Goal: Check status: Check status

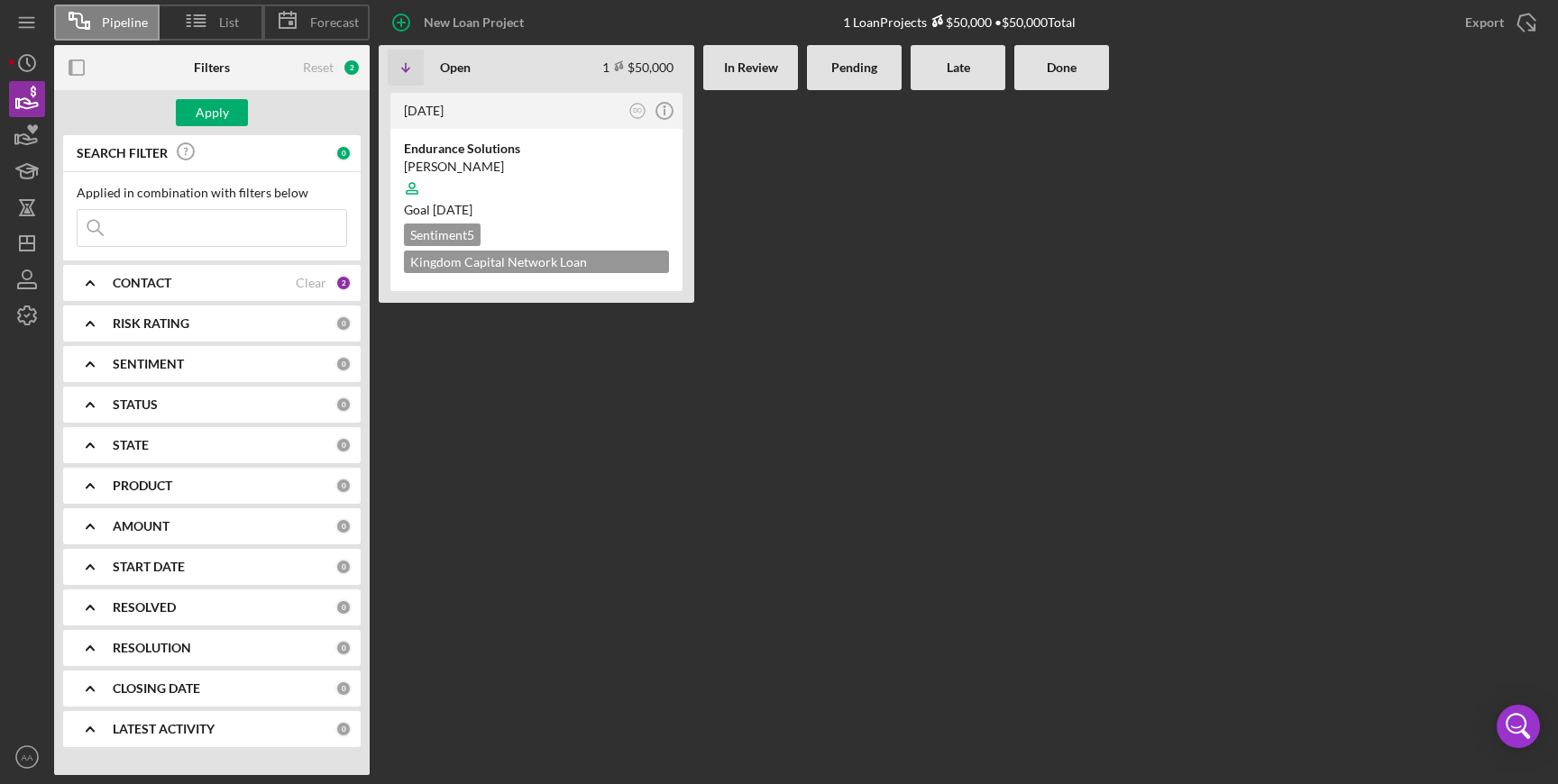
click at [200, 225] on input at bounding box center [212, 227] width 269 height 36
type input "los olivos"
click at [510, 165] on div "[PERSON_NAME]" at bounding box center [537, 167] width 265 height 18
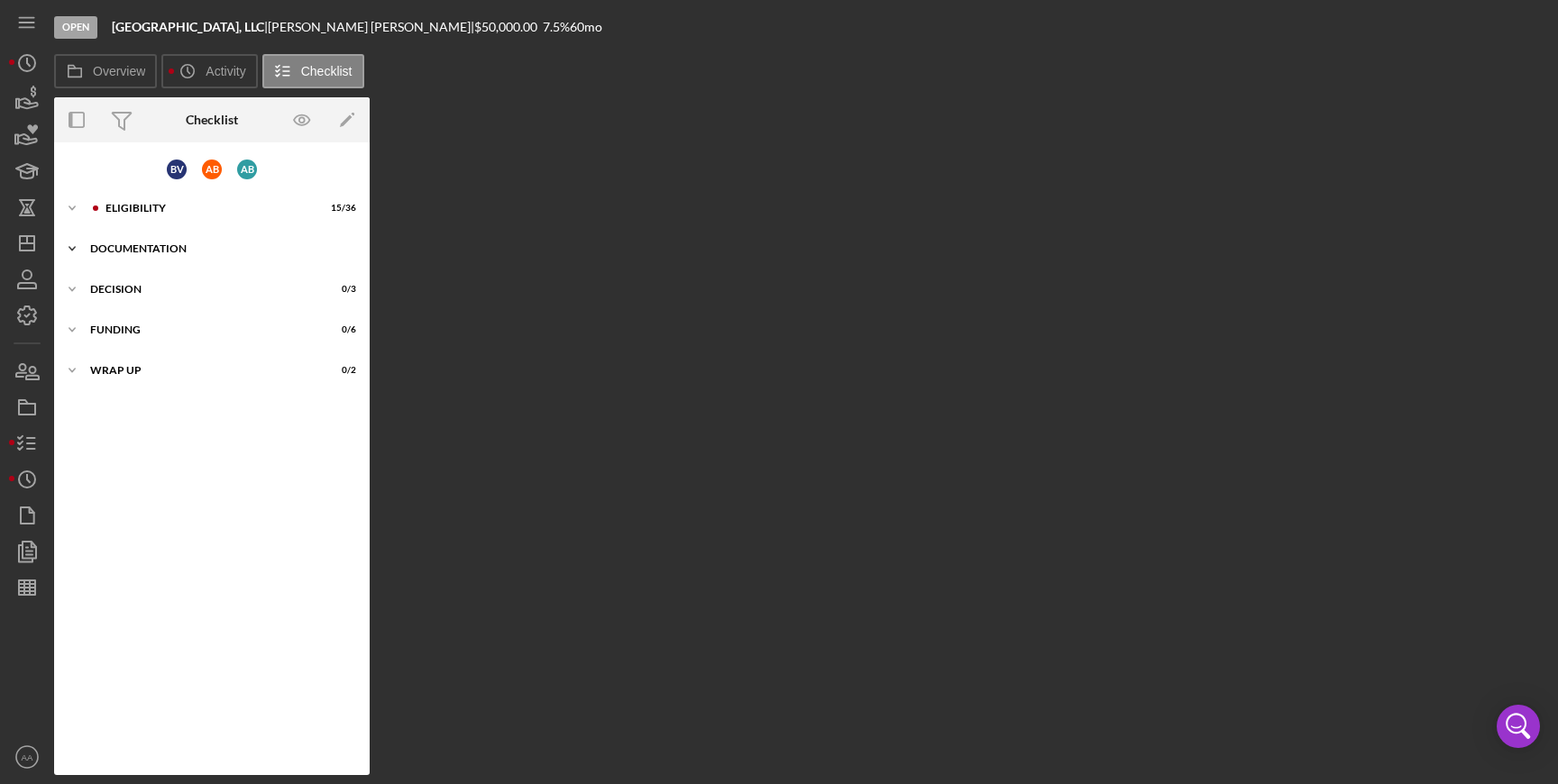
click at [121, 248] on div "DOCUMENTATION" at bounding box center [218, 249] width 257 height 11
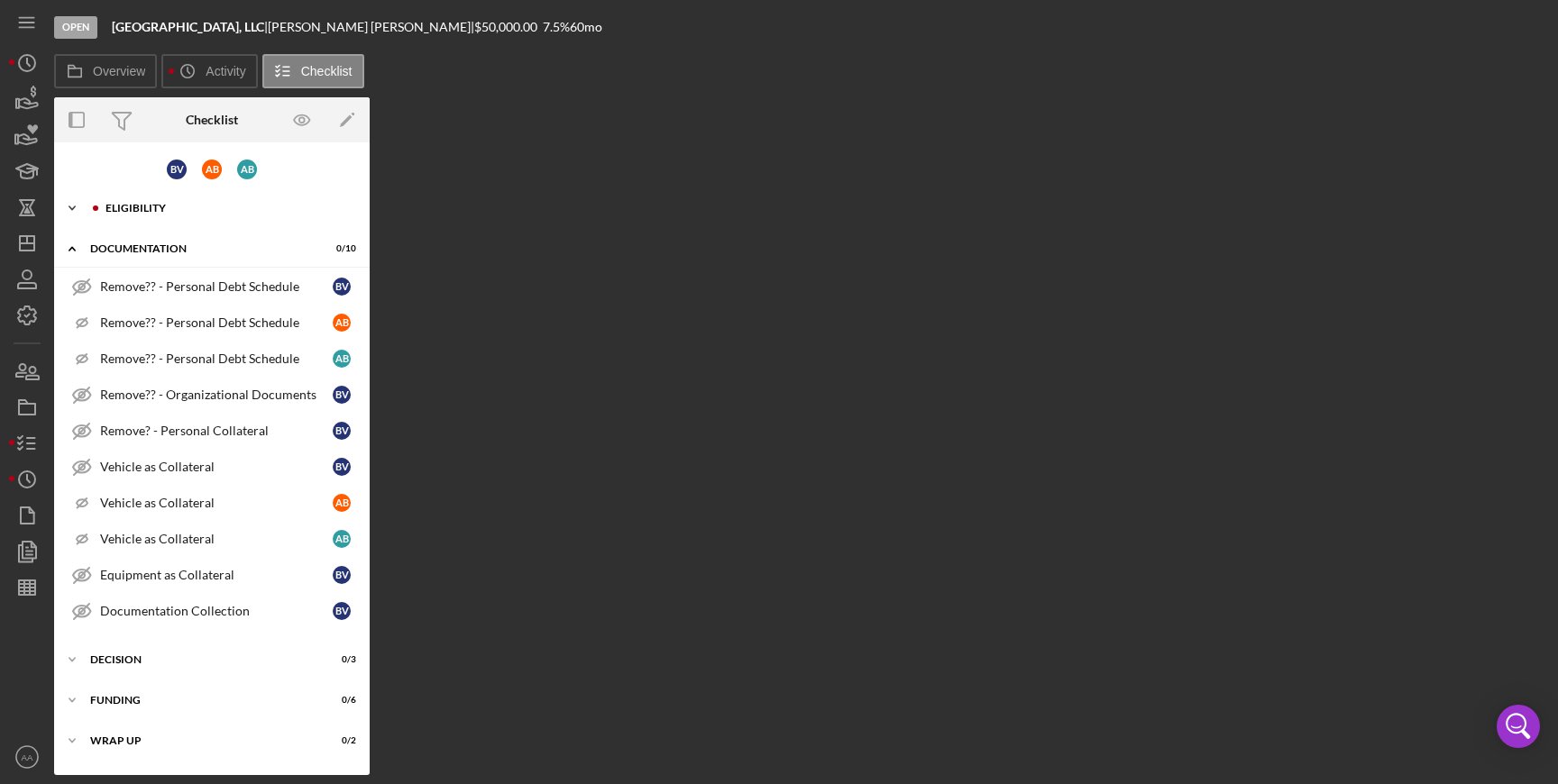
click at [103, 193] on div "Icon/Expander ELIGIBILITY 15 / 36" at bounding box center [212, 208] width 316 height 36
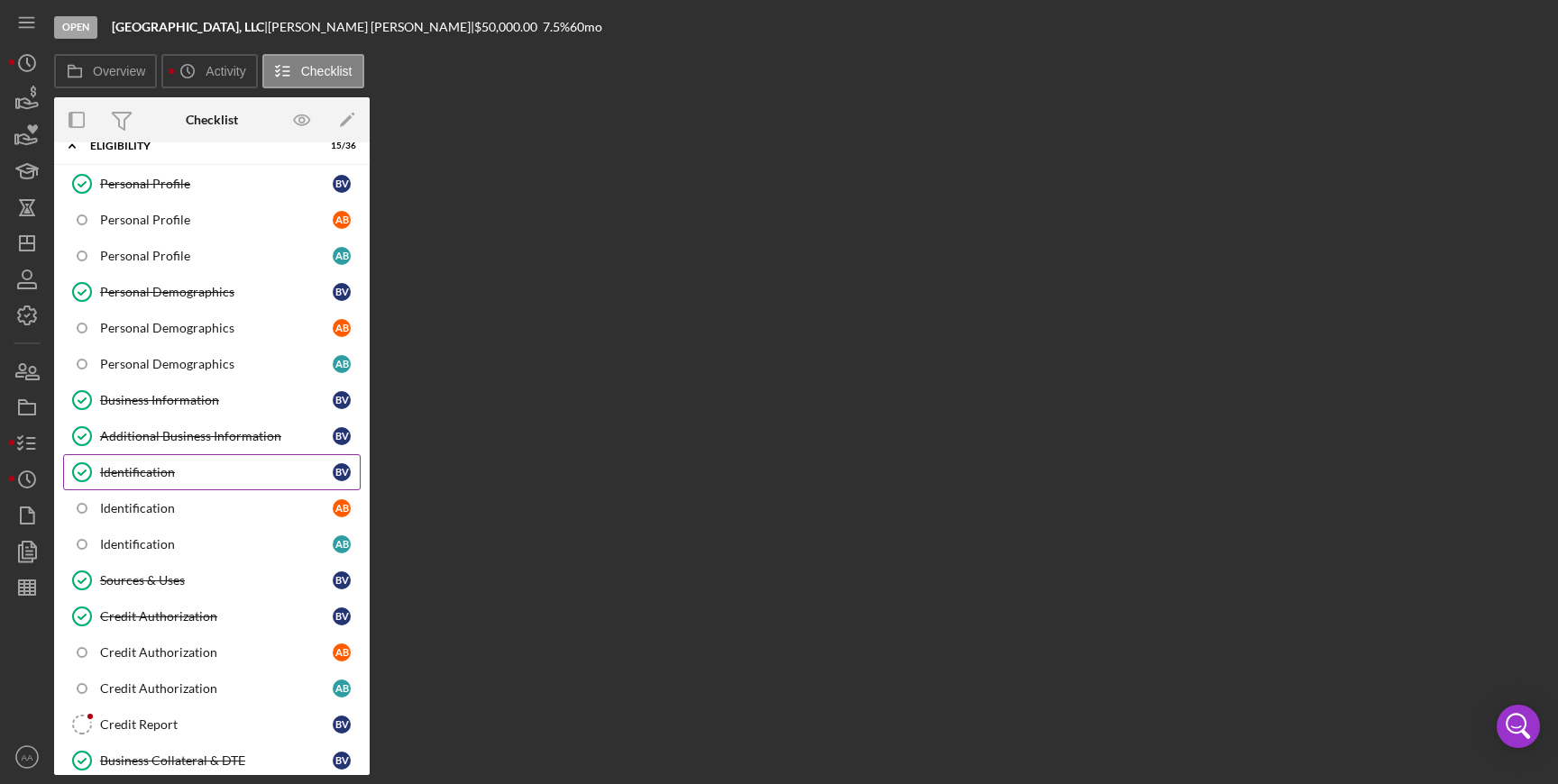
scroll to position [64, 0]
click at [206, 627] on link "Credit Authorization Credit Authorization B V" at bounding box center [212, 615] width 297 height 36
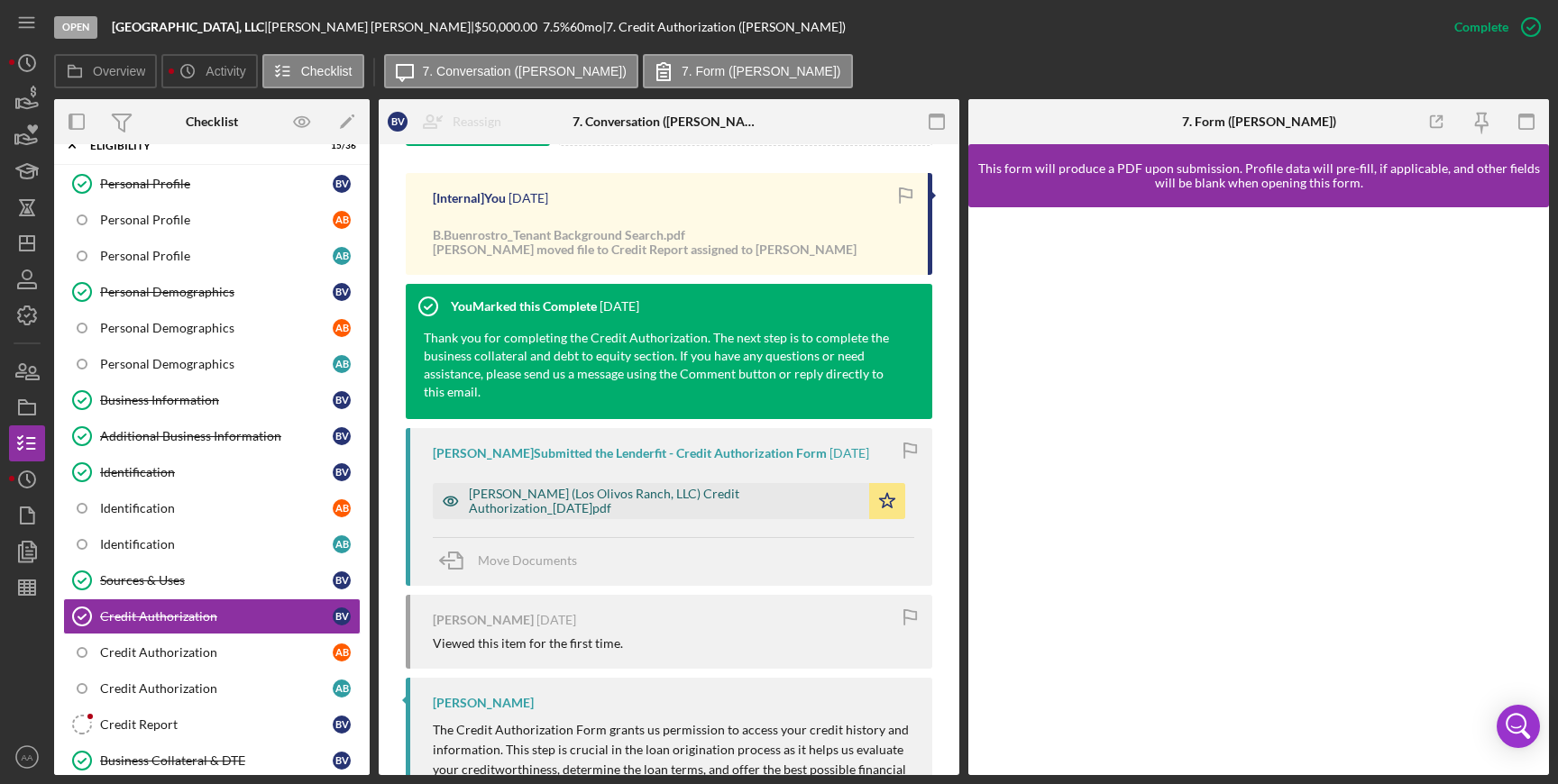
click at [535, 515] on div "[PERSON_NAME] (Los Olivos Ranch, LLC) Credit Authorization_[DATE]pdf" at bounding box center [664, 501] width 391 height 29
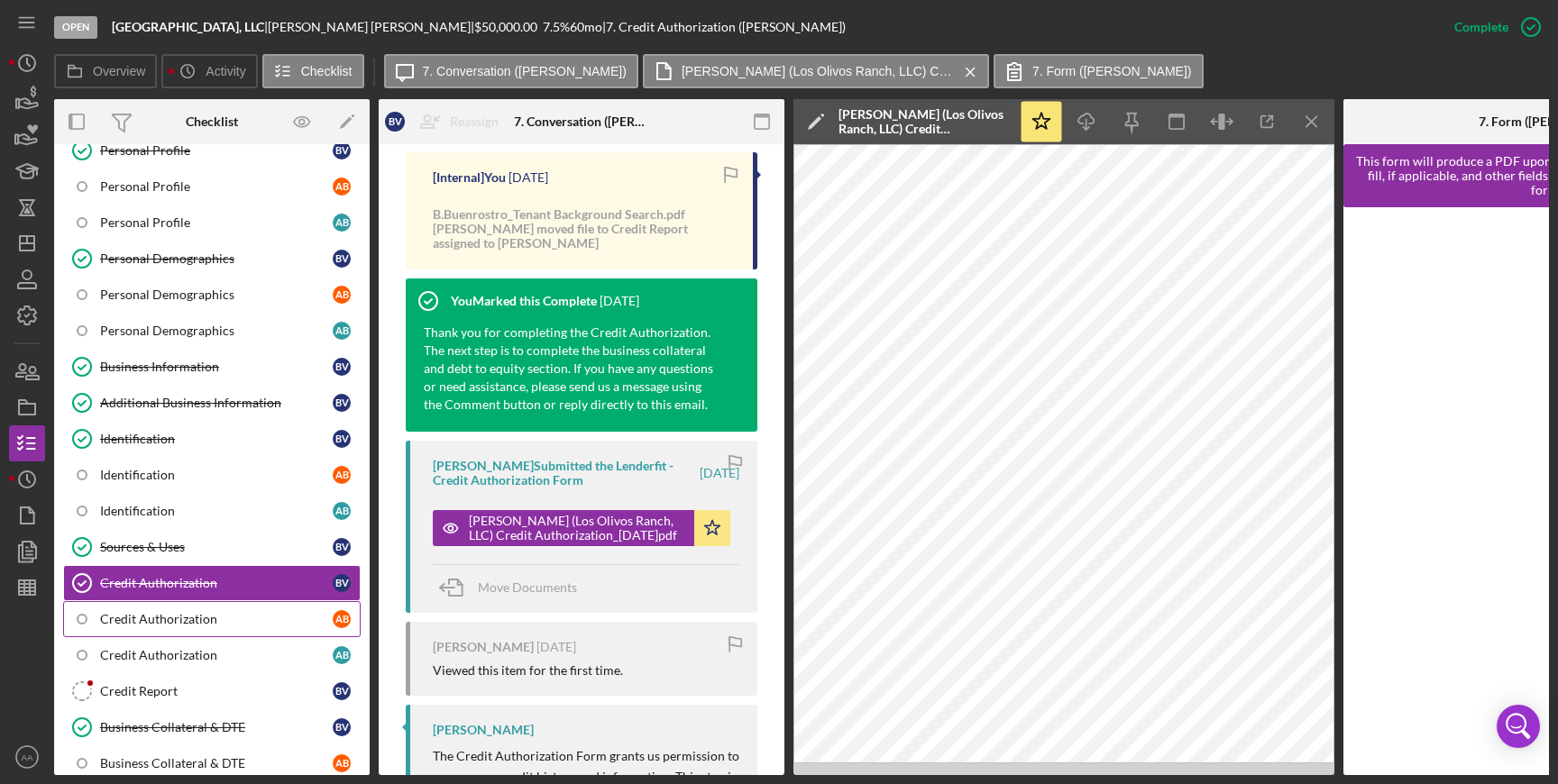
scroll to position [99, 0]
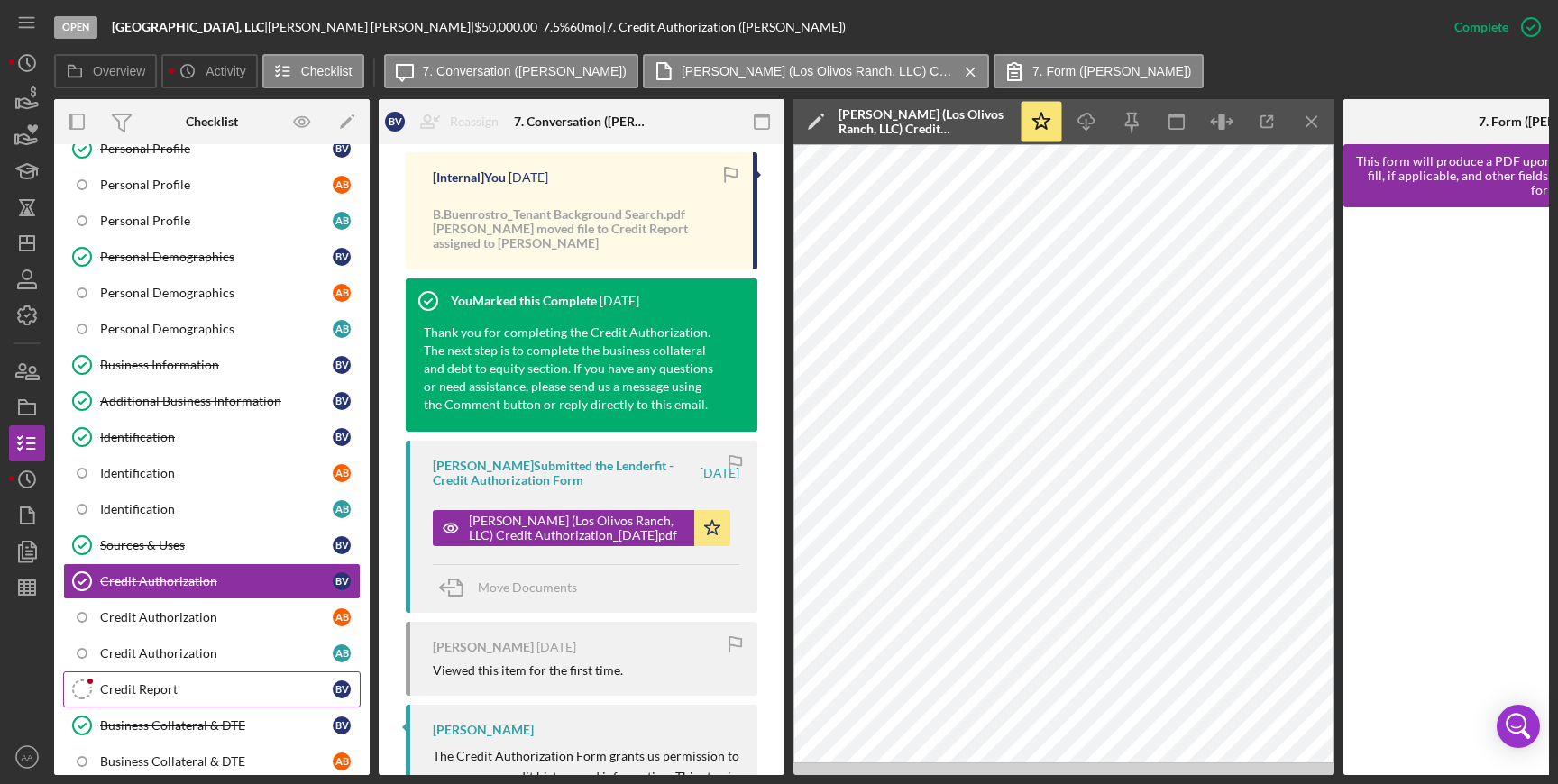
click at [197, 696] on link "Credit Report Credit Report B V" at bounding box center [212, 689] width 297 height 36
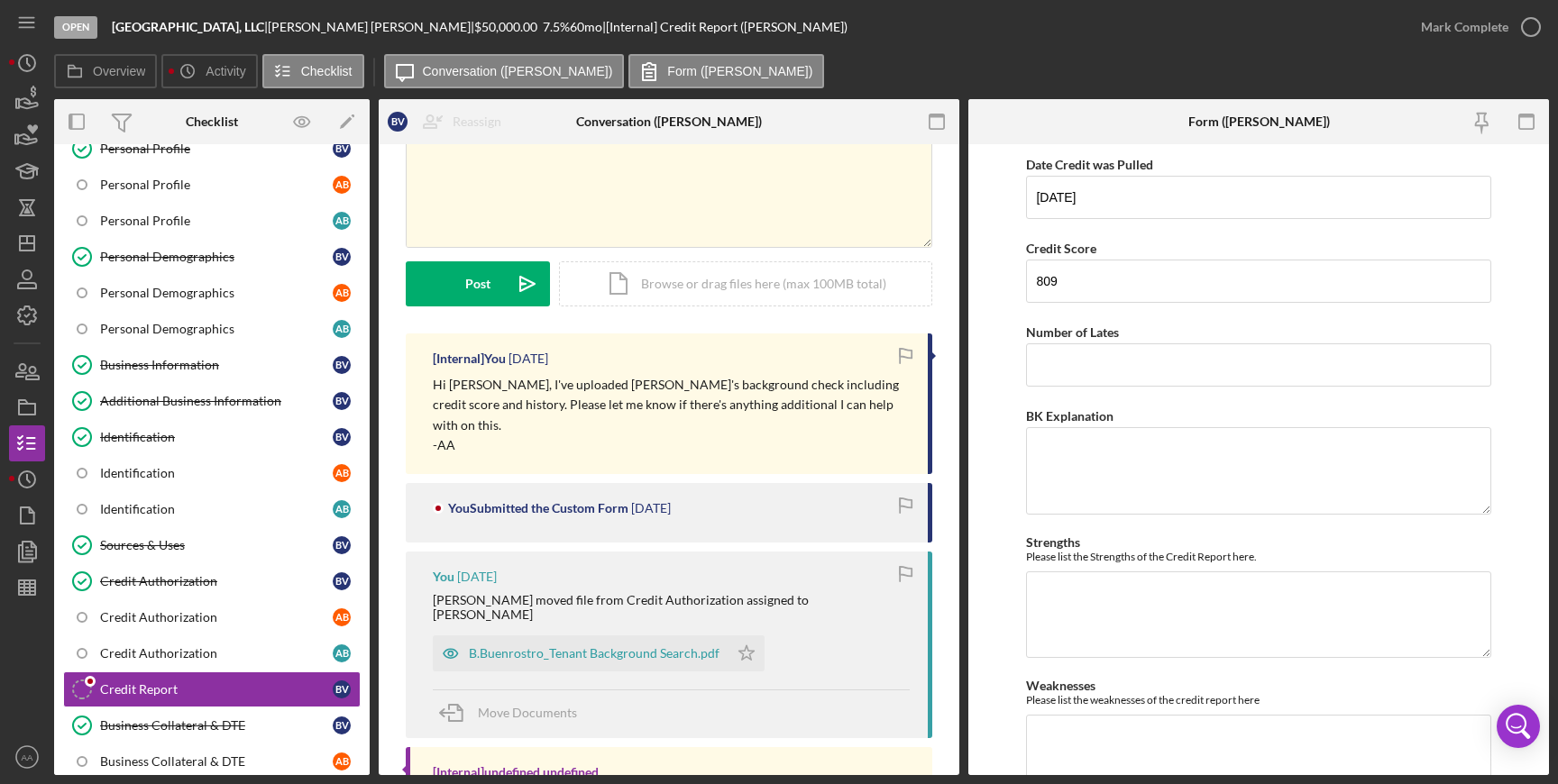
scroll to position [130, 0]
click at [501, 645] on div "B.Buenrostro_Tenant Background Search.pdf" at bounding box center [594, 652] width 250 height 15
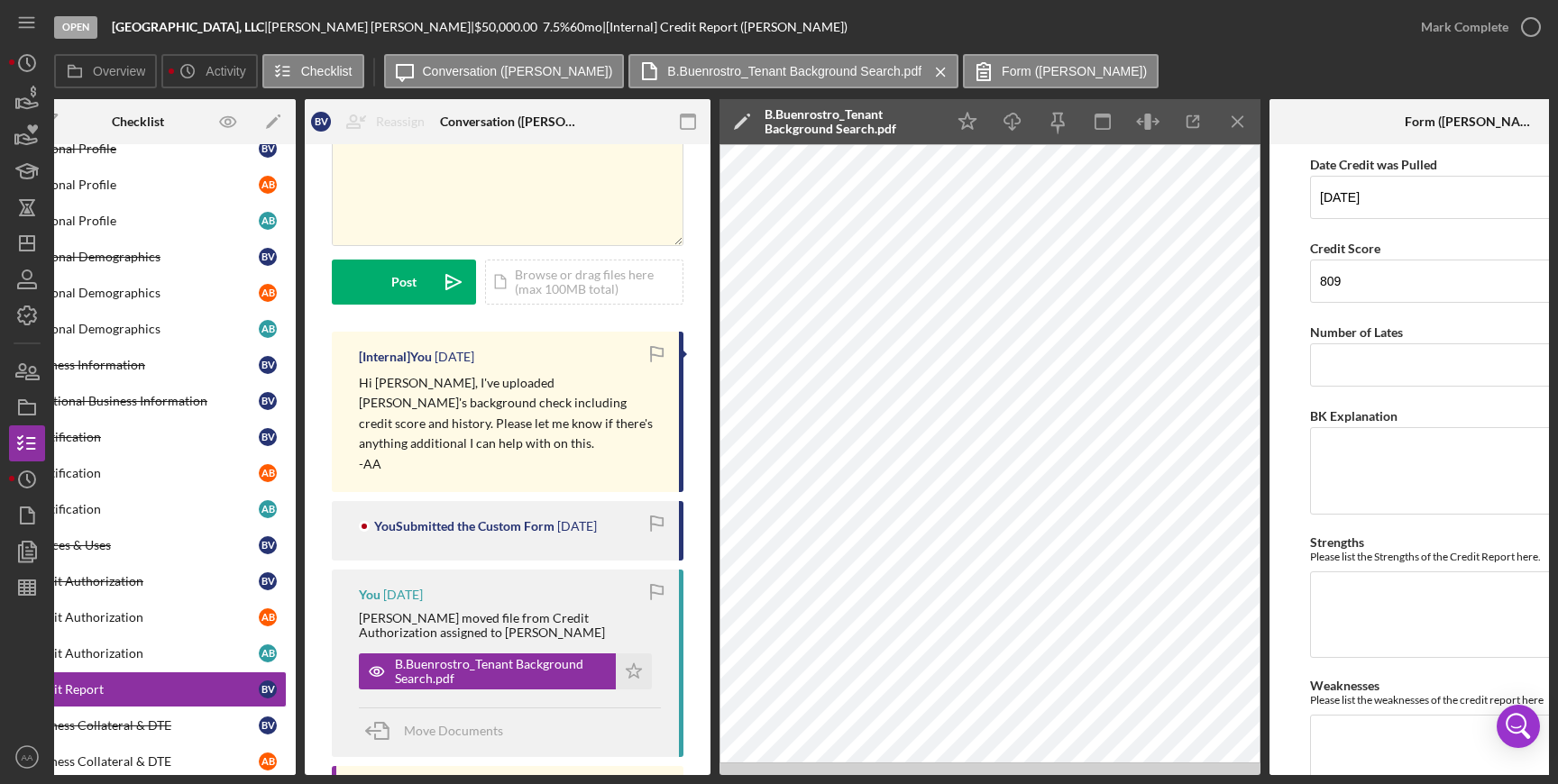
scroll to position [0, 200]
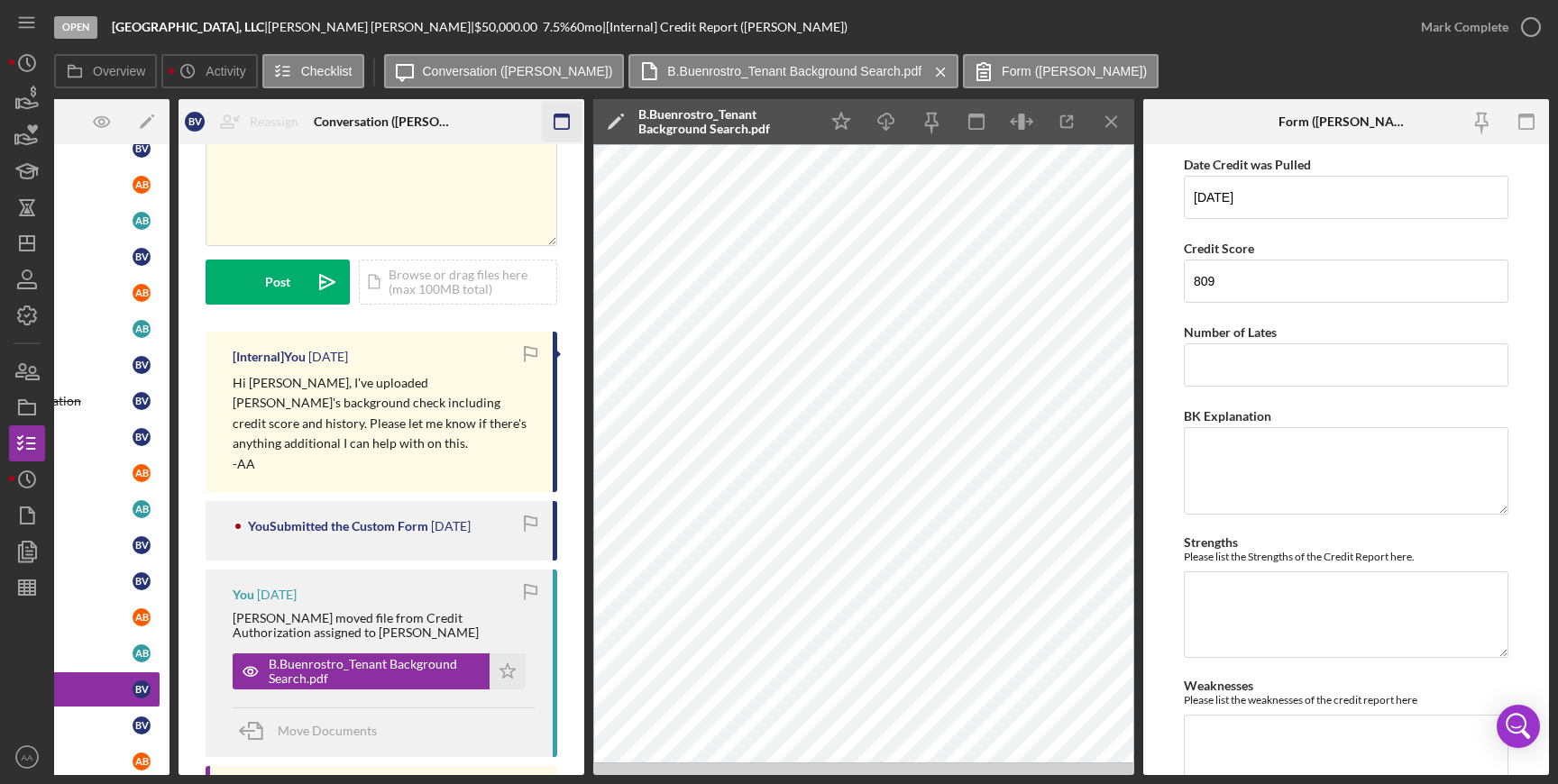
click at [556, 129] on icon "button" at bounding box center [562, 122] width 40 height 40
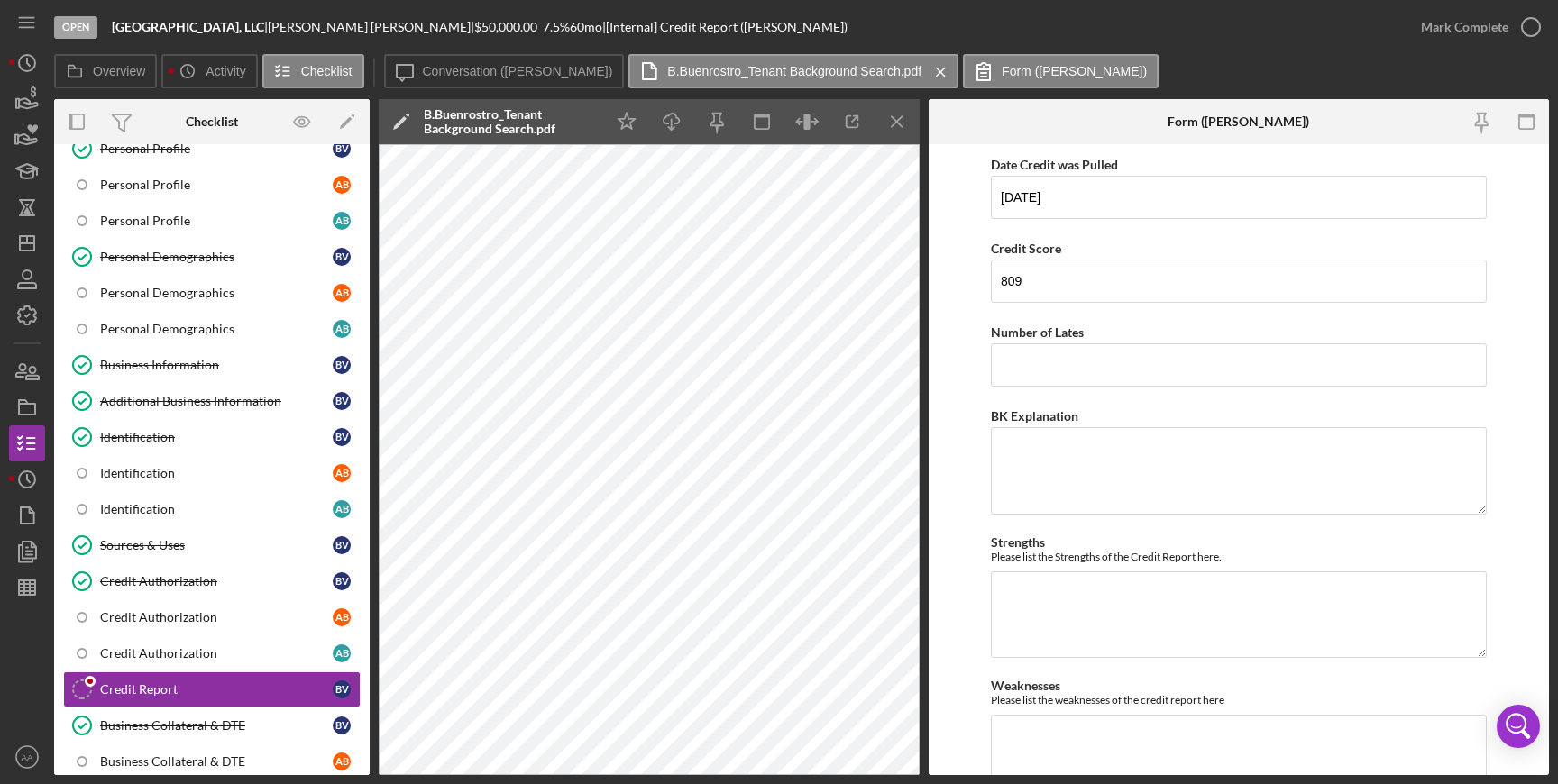
scroll to position [0, 0]
click at [84, 122] on rect "button" at bounding box center [76, 121] width 15 height 15
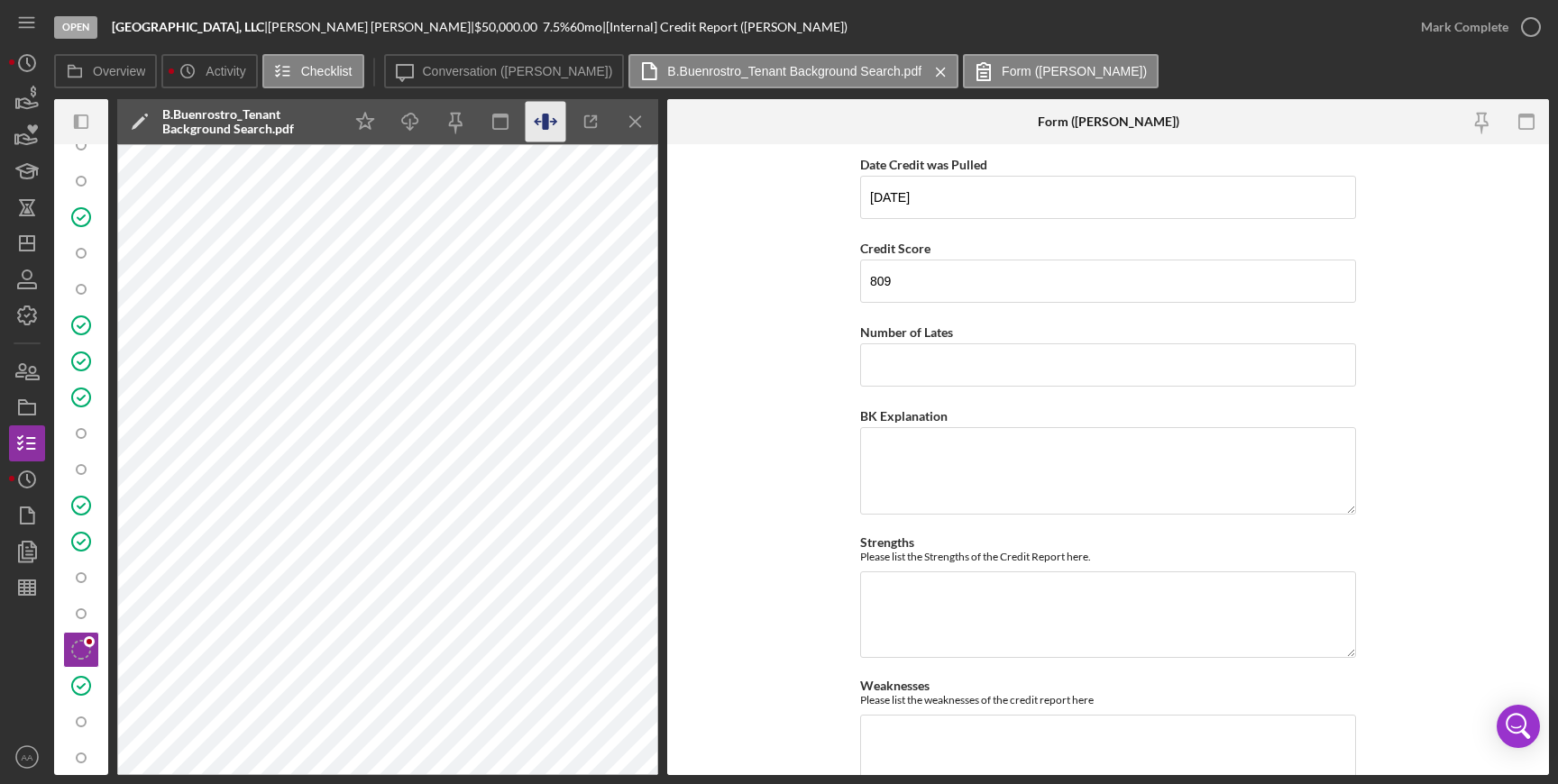
click at [540, 117] on icon "button" at bounding box center [546, 122] width 40 height 40
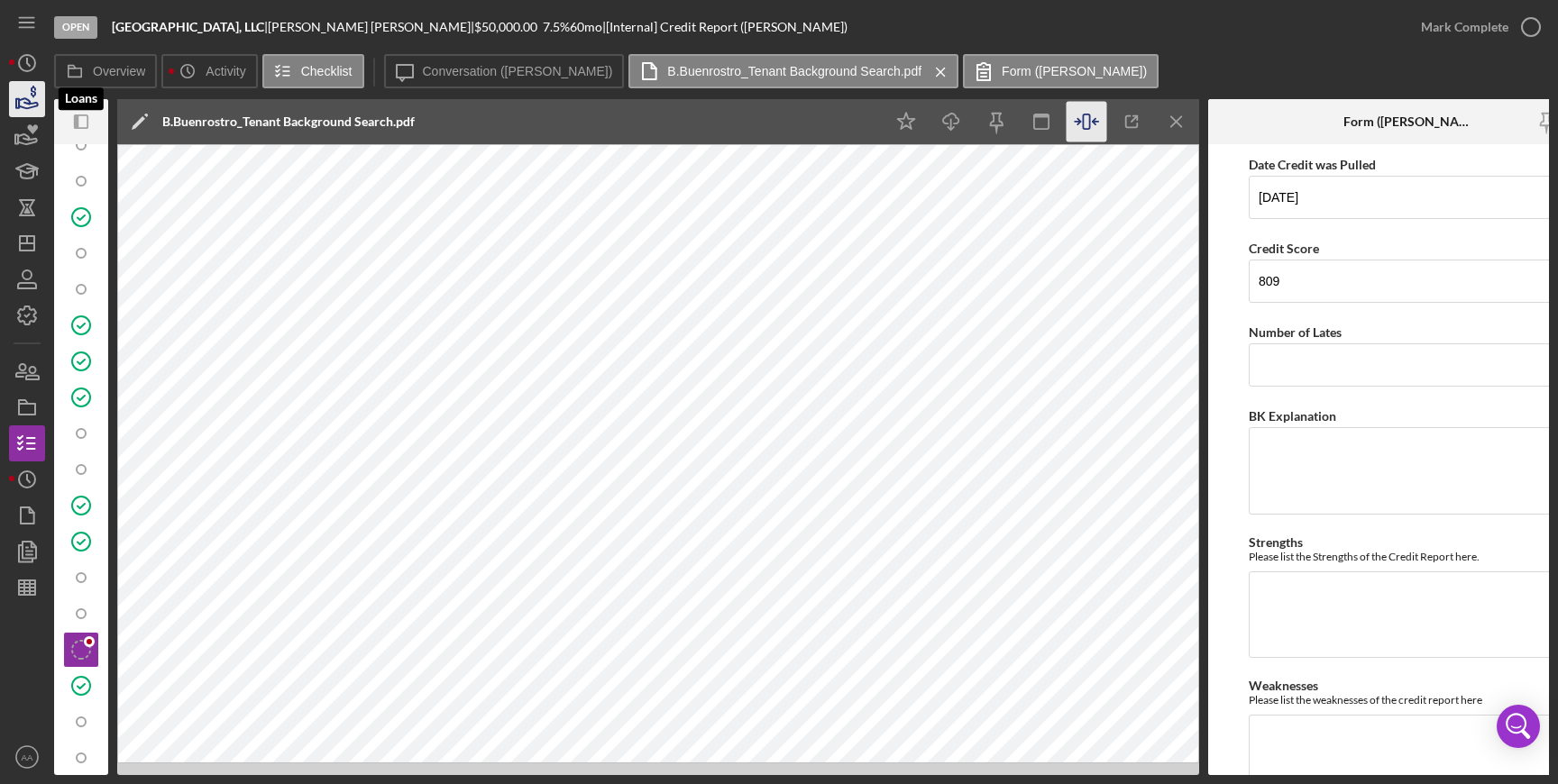
click at [17, 105] on polygon "button" at bounding box center [17, 104] width 3 height 9
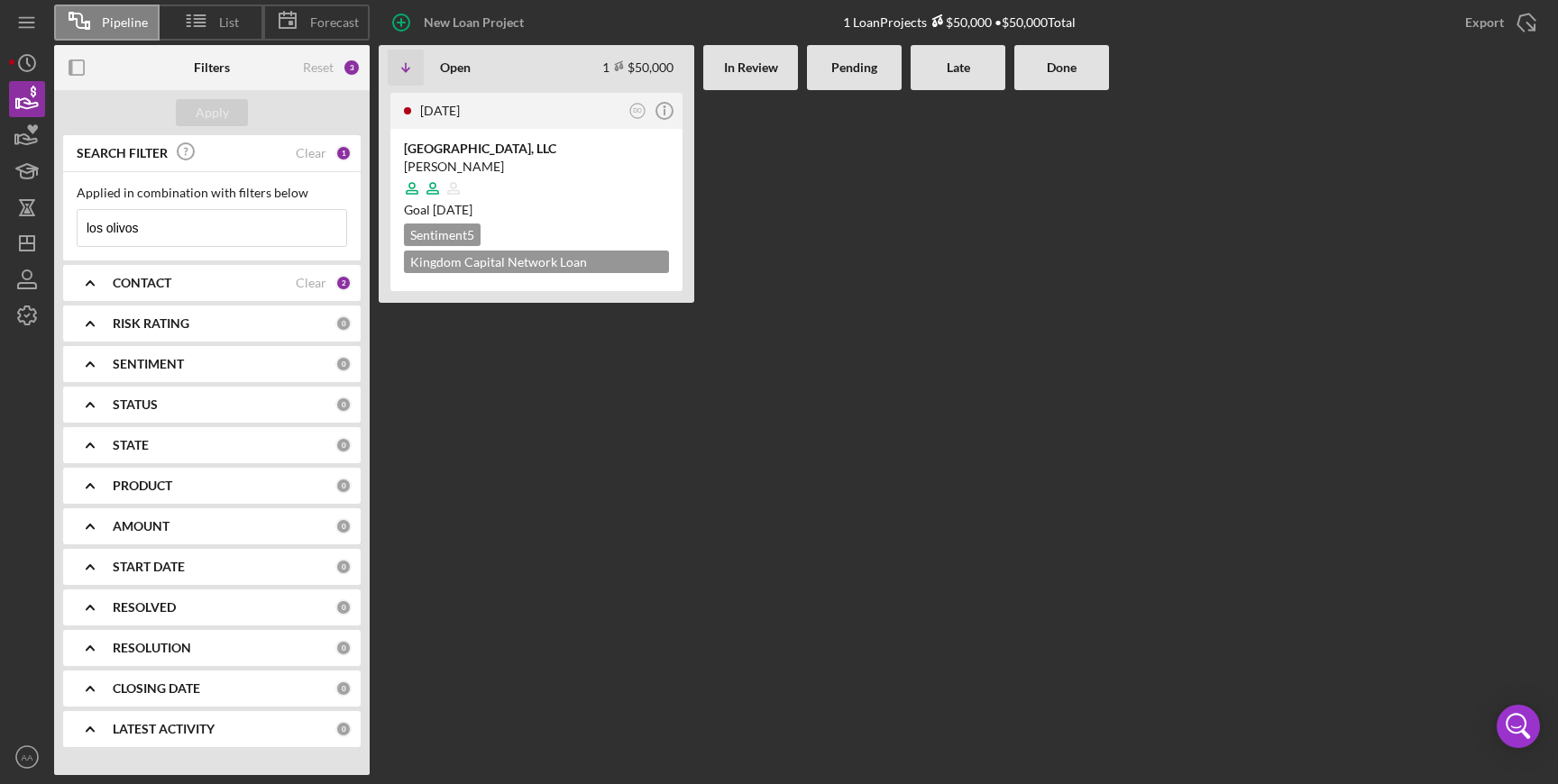
drag, startPoint x: 185, startPoint y: 232, endPoint x: -383, endPoint y: 165, distance: 571.9
click at [77, 210] on input "los olivos" at bounding box center [212, 227] width 269 height 36
type input "ibless"
click at [500, 186] on div at bounding box center [537, 188] width 265 height 34
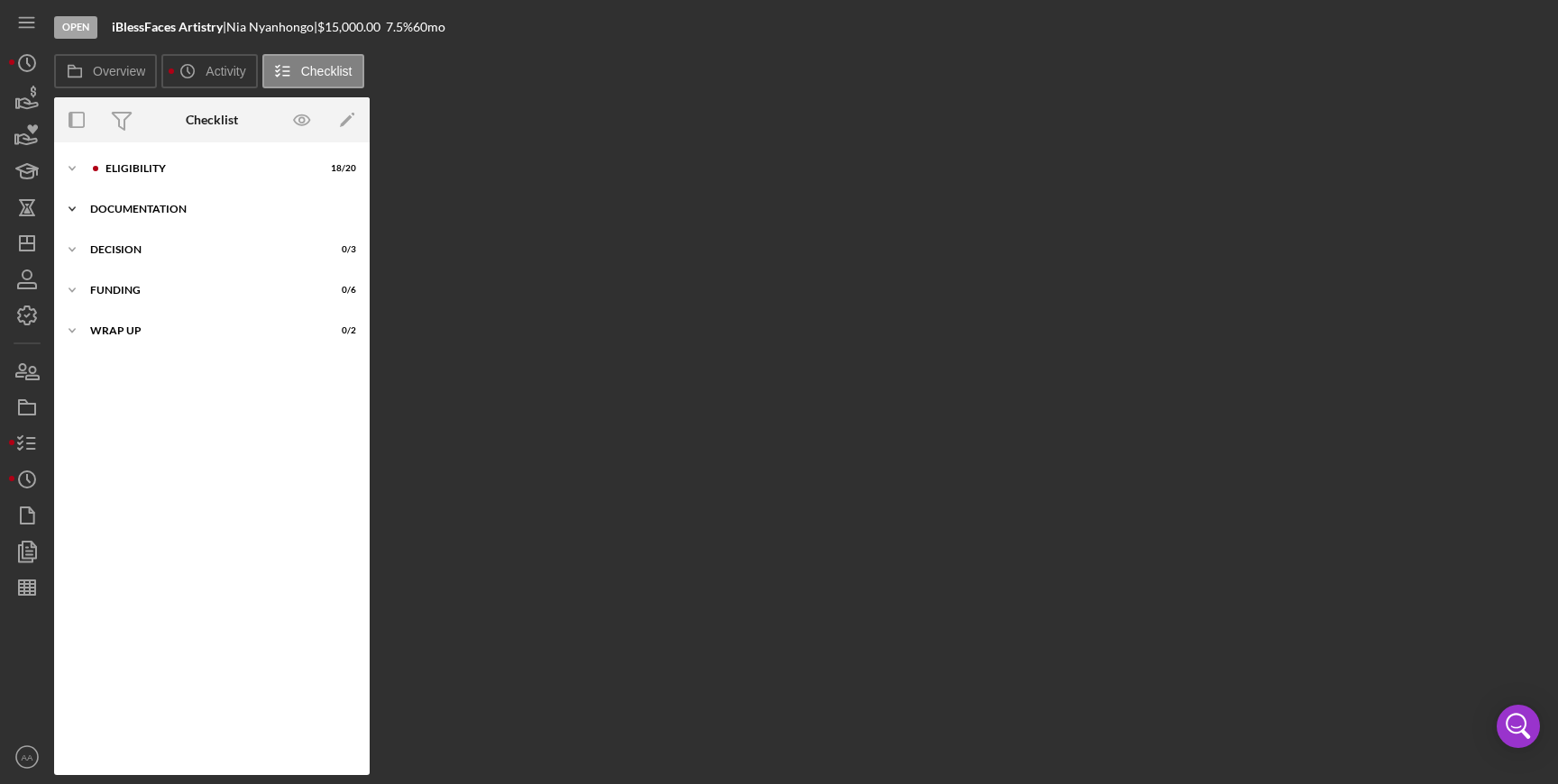
click at [126, 213] on div "DOCUMENTATION" at bounding box center [218, 209] width 257 height 11
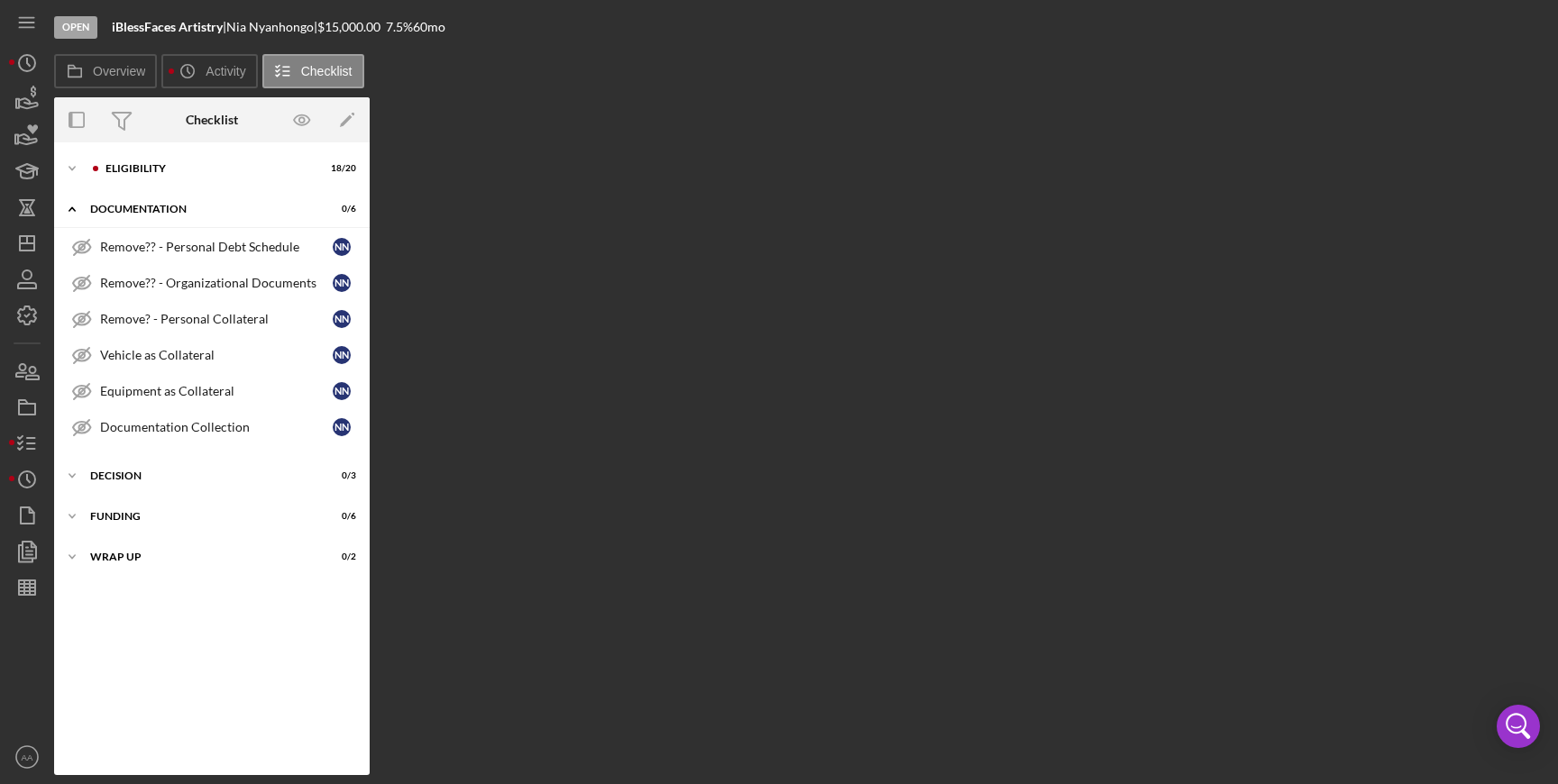
click at [126, 151] on div "Icon/Expander ELIGIBILITY 18 / 20 Icon/Expander DOCUMENTATION 0 / 6 Remove?? - …" at bounding box center [212, 459] width 316 height 633
click at [126, 167] on div "ELIGIBILITY" at bounding box center [226, 168] width 242 height 11
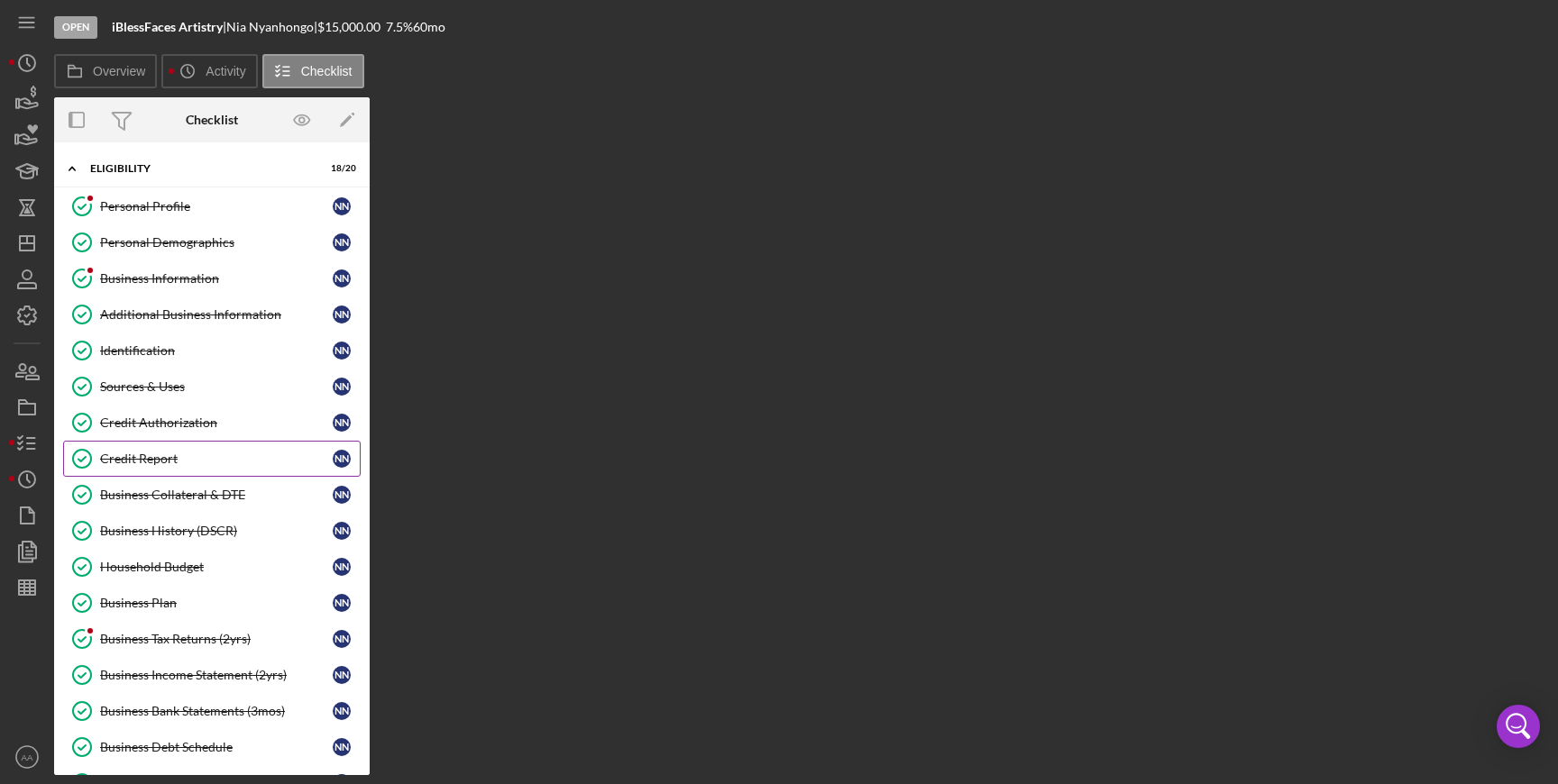
click at [179, 454] on div "Credit Report" at bounding box center [216, 459] width 233 height 15
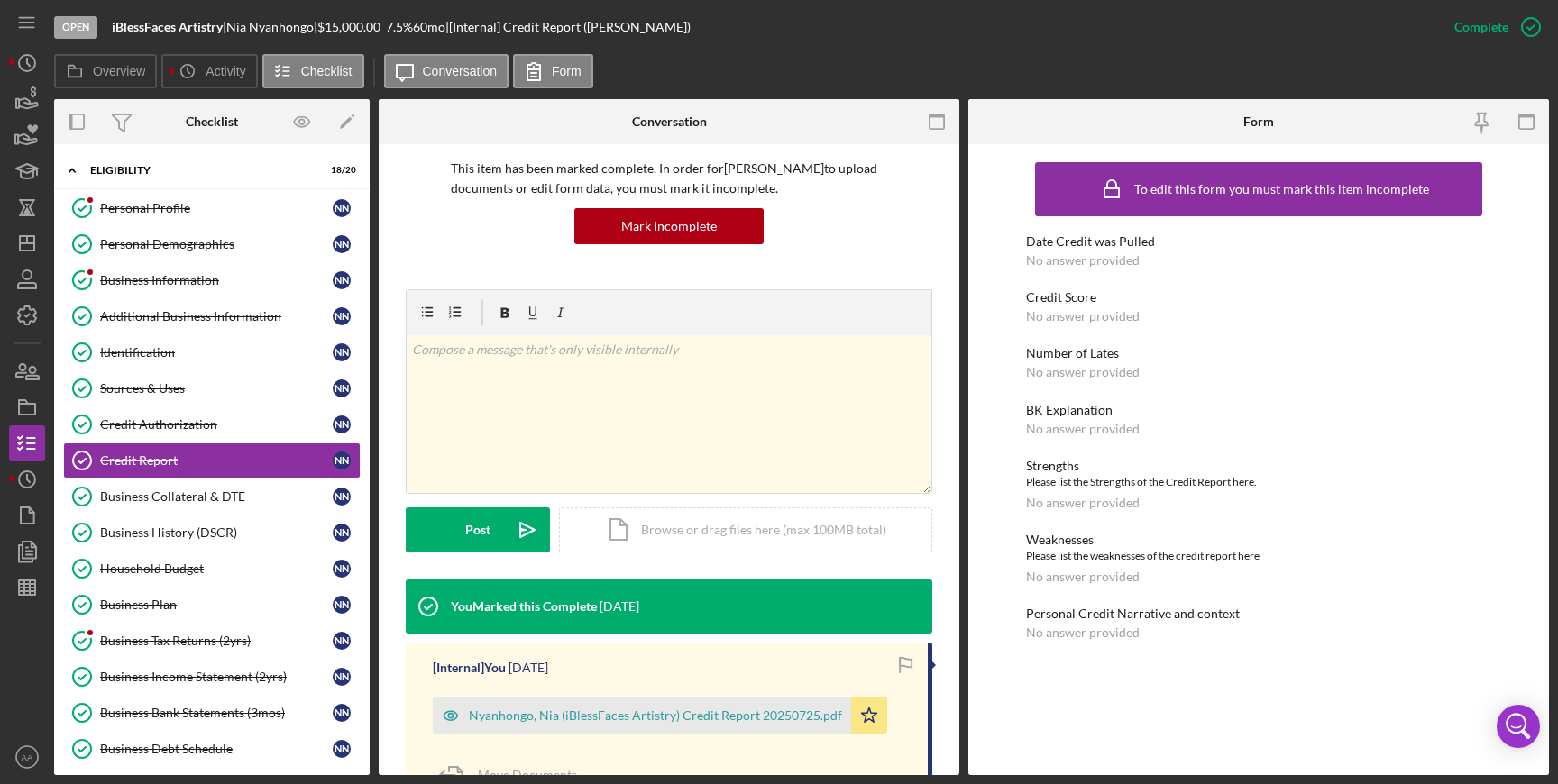
scroll to position [292, 0]
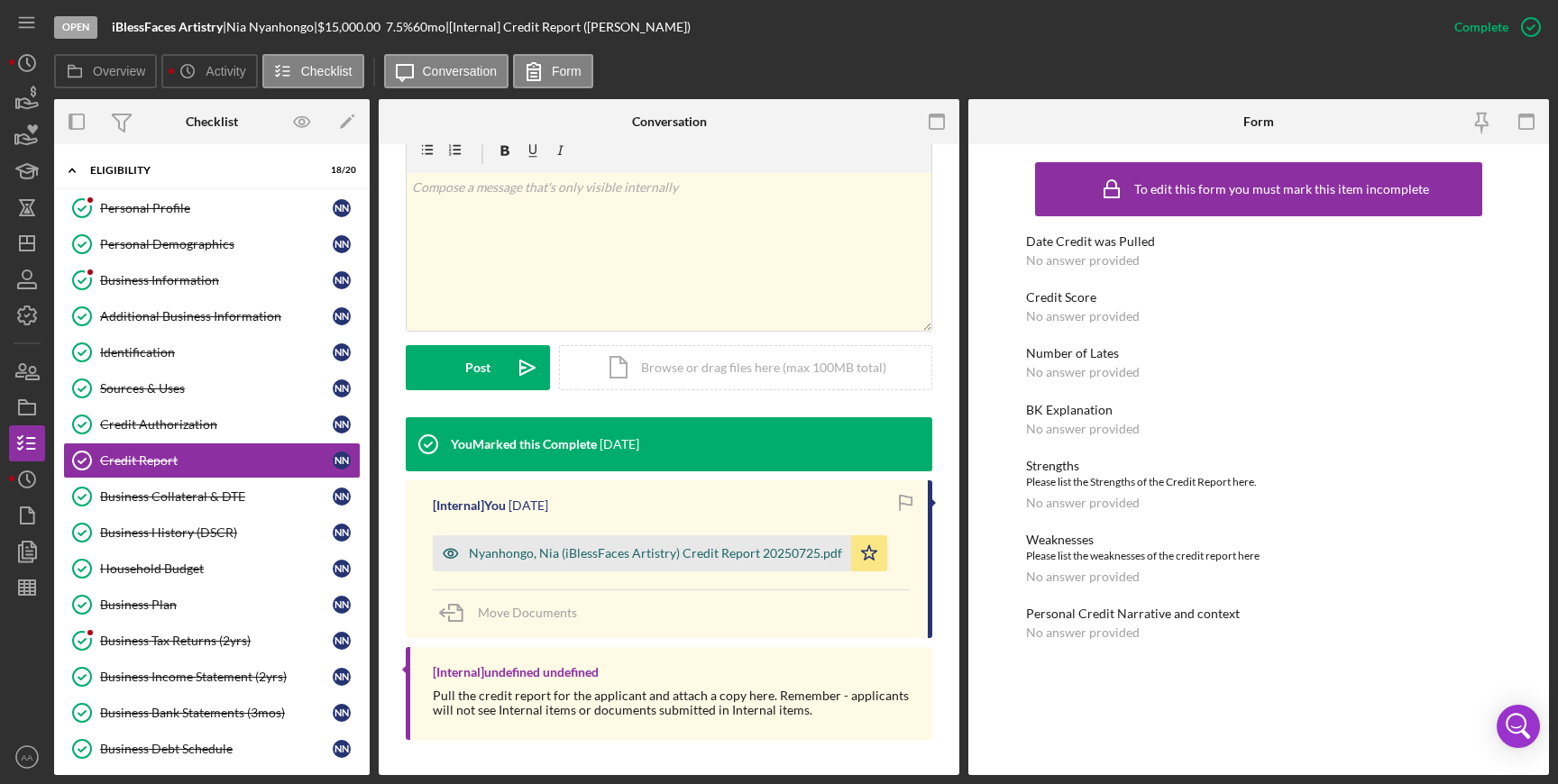
click at [587, 557] on div "Nyanhongo, Nia (iBlessFaces Artistry) Credit Report 20250725.pdf" at bounding box center [655, 554] width 374 height 15
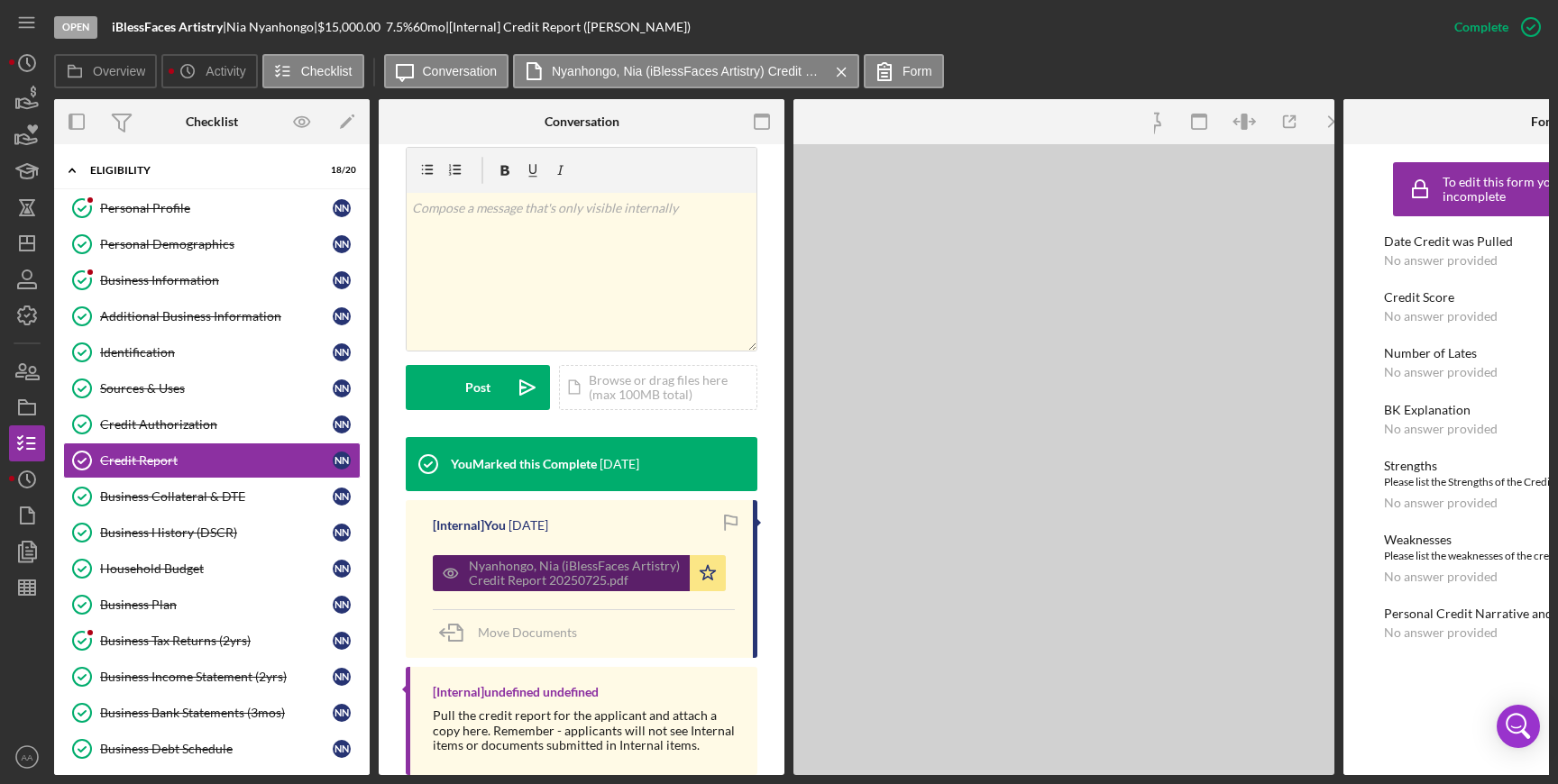
scroll to position [312, 0]
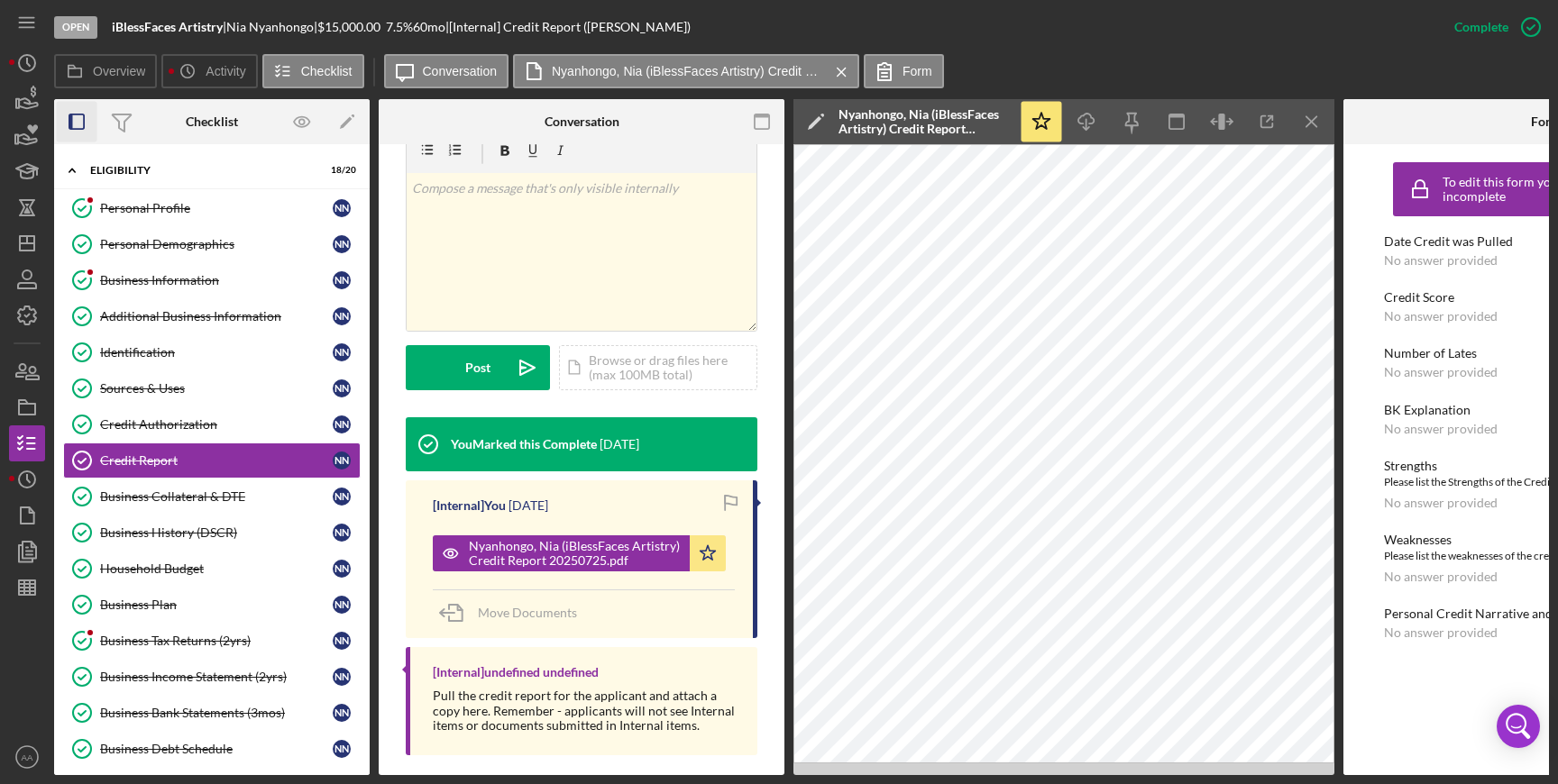
click at [68, 123] on icon "button" at bounding box center [77, 122] width 40 height 40
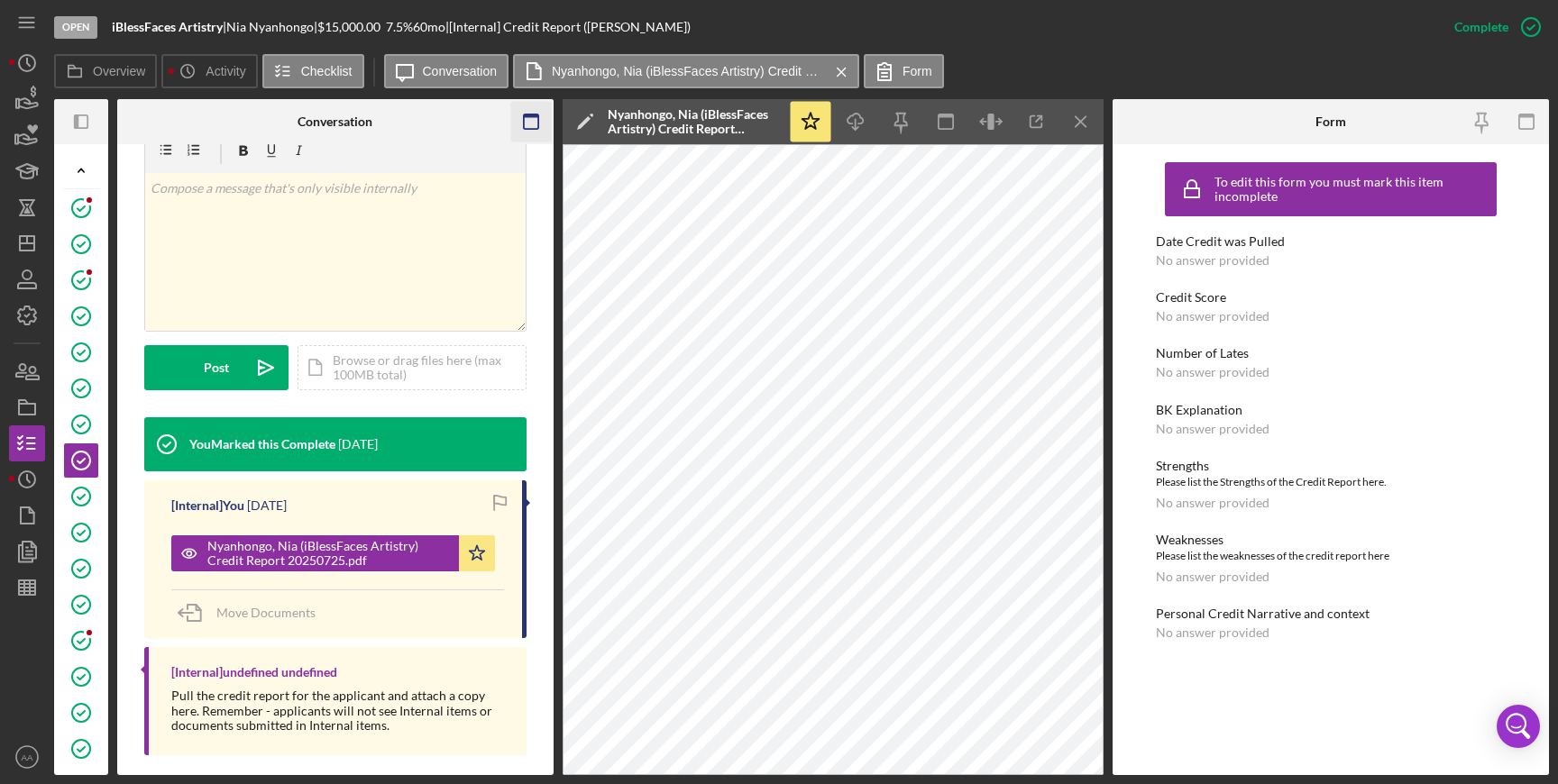
click at [533, 116] on rect "button" at bounding box center [531, 116] width 15 height 4
